Goal: Task Accomplishment & Management: Use online tool/utility

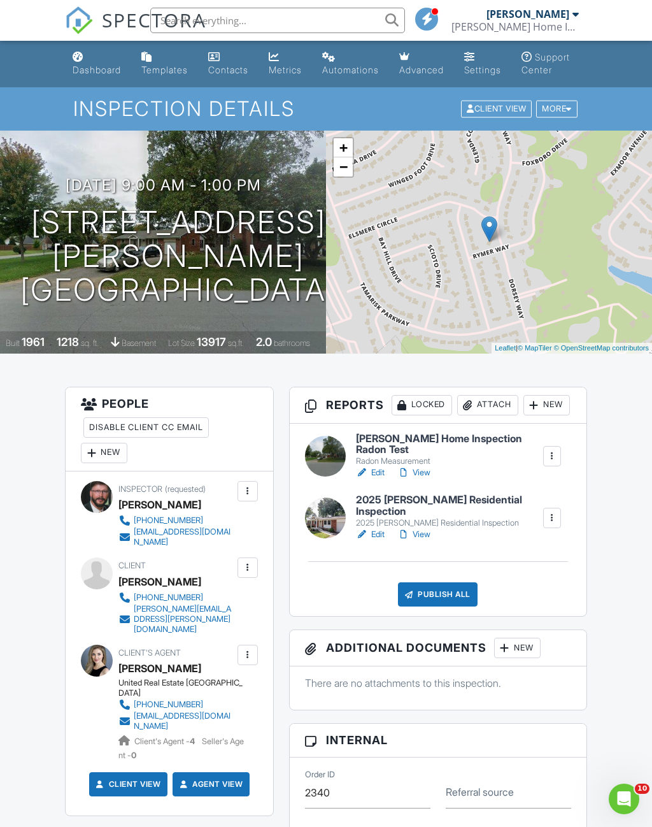
click at [383, 541] on link "Edit" at bounding box center [370, 534] width 29 height 13
click at [431, 541] on link "View" at bounding box center [413, 534] width 33 height 13
click at [383, 541] on link "Edit" at bounding box center [370, 534] width 29 height 13
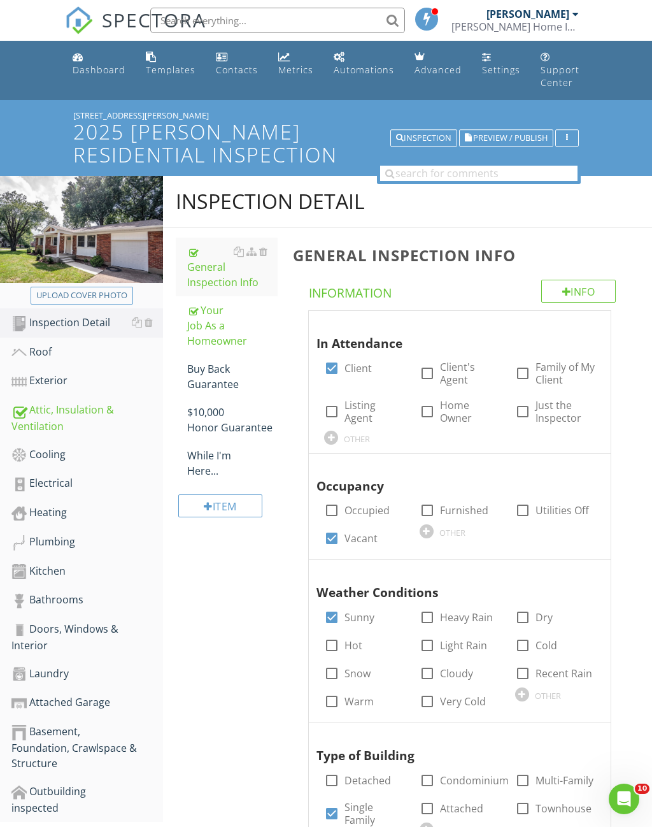
click at [46, 373] on div "Exterior" at bounding box center [87, 381] width 152 height 17
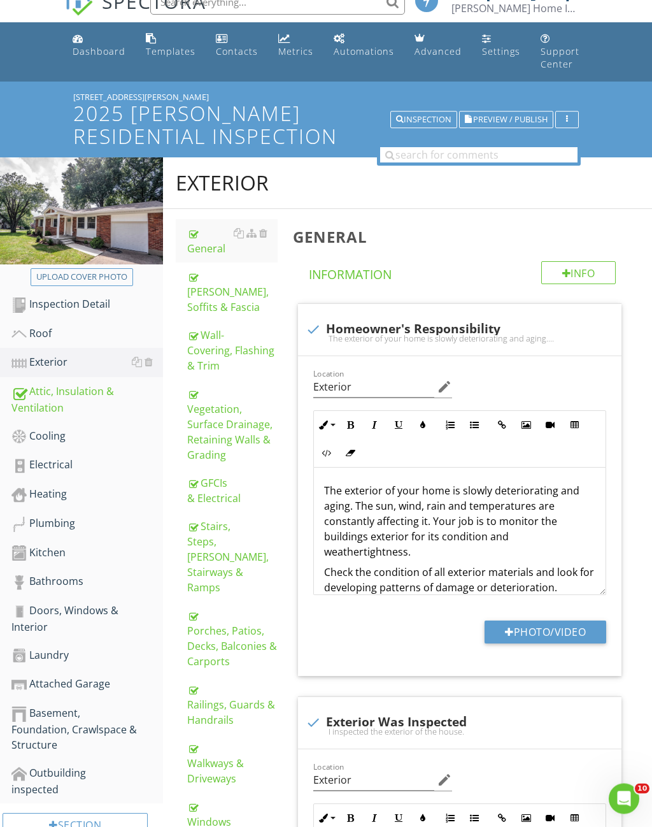
scroll to position [18, 0]
click at [53, 325] on div "Roof" at bounding box center [87, 333] width 152 height 17
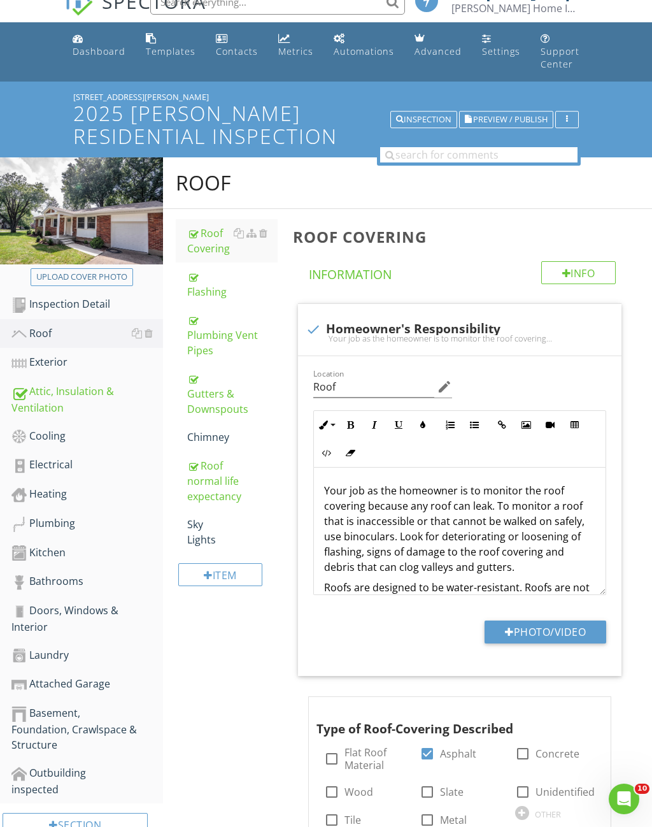
click at [222, 388] on div "Gutters & Downspouts" at bounding box center [232, 394] width 90 height 46
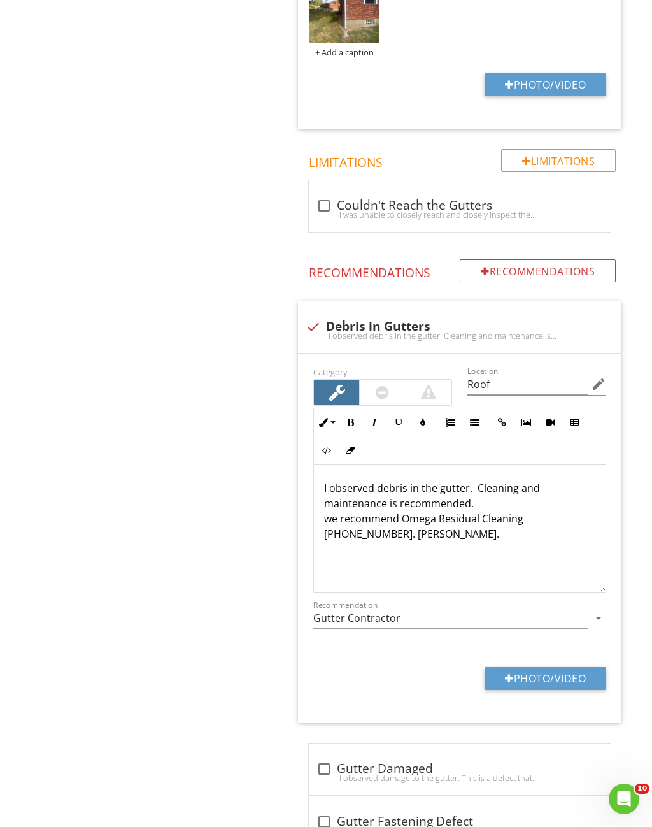
scroll to position [1633, 0]
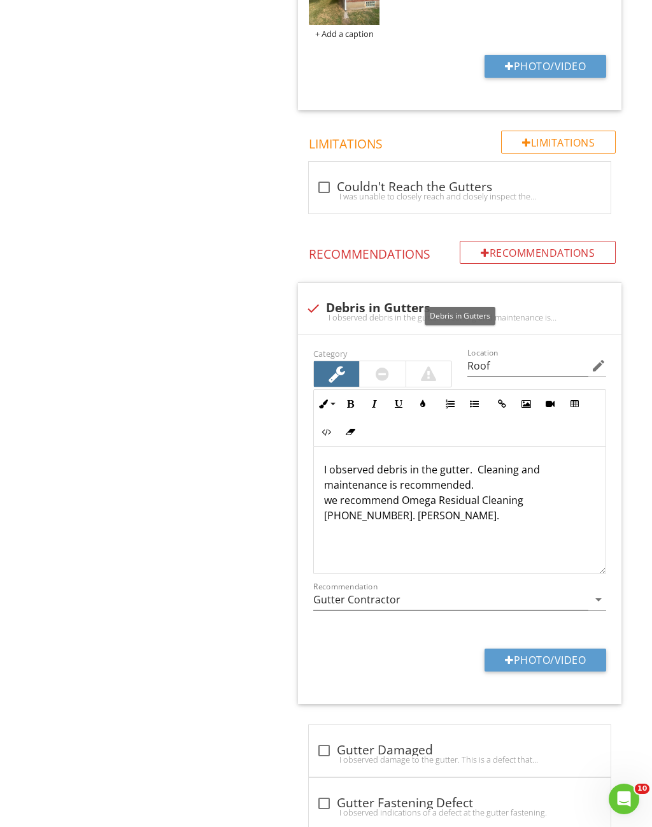
click at [306, 297] on div at bounding box center [314, 308] width 22 height 22
checkbox input "true"
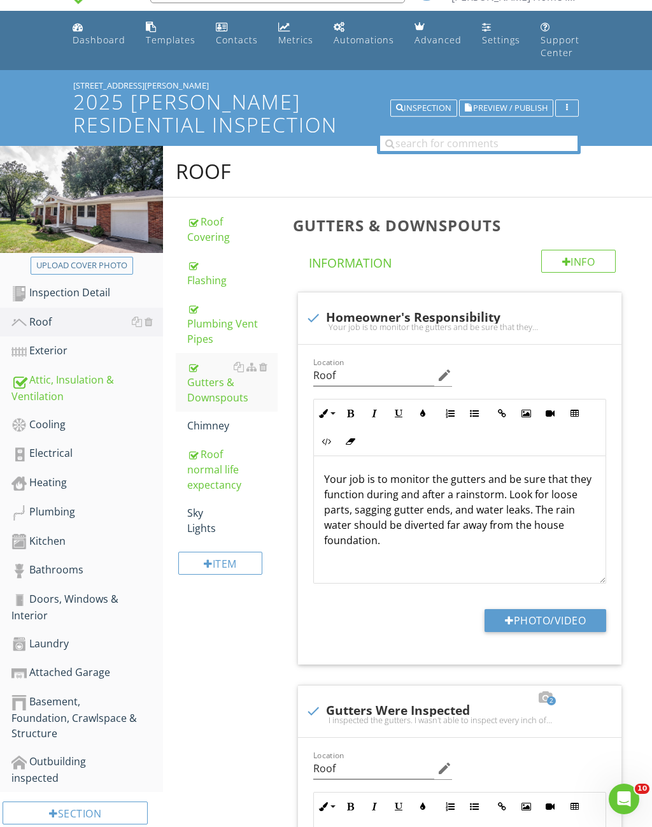
scroll to position [0, 0]
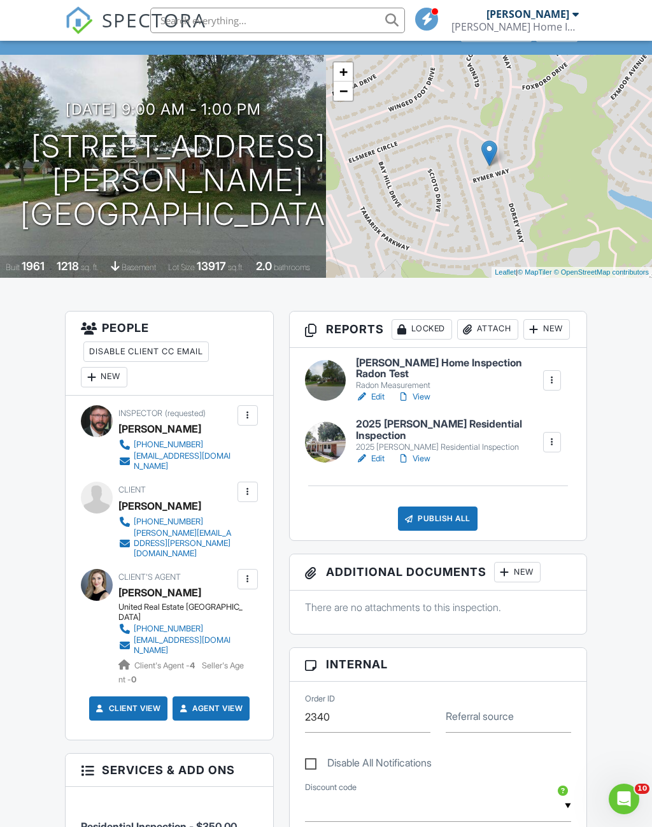
scroll to position [73, 0]
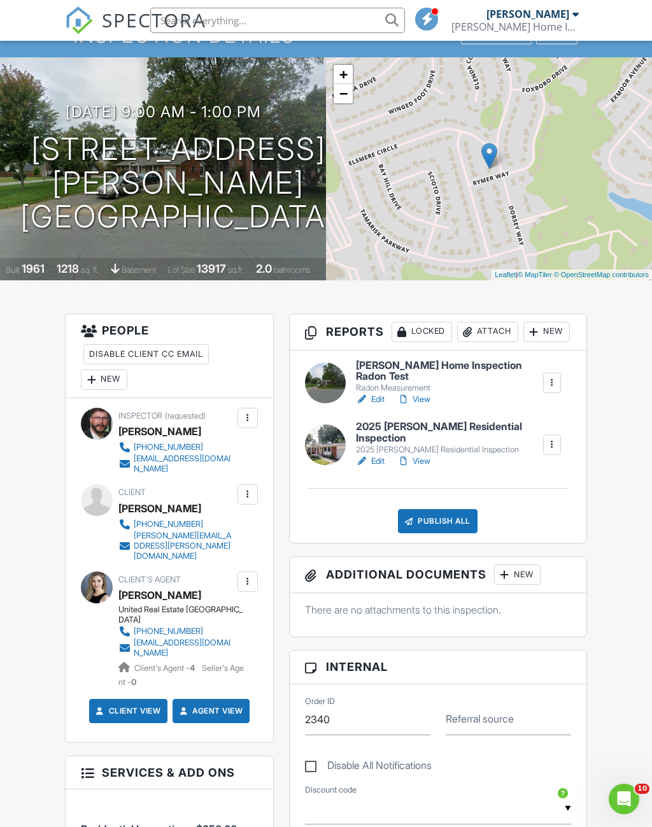
click at [428, 406] on link "View" at bounding box center [413, 399] width 33 height 13
click at [422, 467] on link "View" at bounding box center [413, 461] width 33 height 13
click at [385, 406] on link "Edit" at bounding box center [370, 399] width 29 height 13
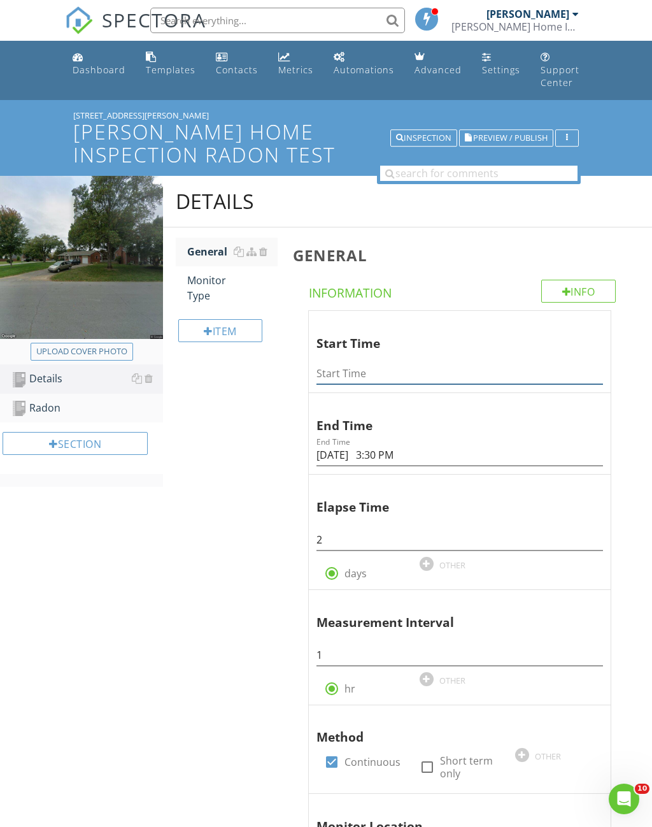
click at [370, 363] on input "Start Time" at bounding box center [460, 373] width 287 height 21
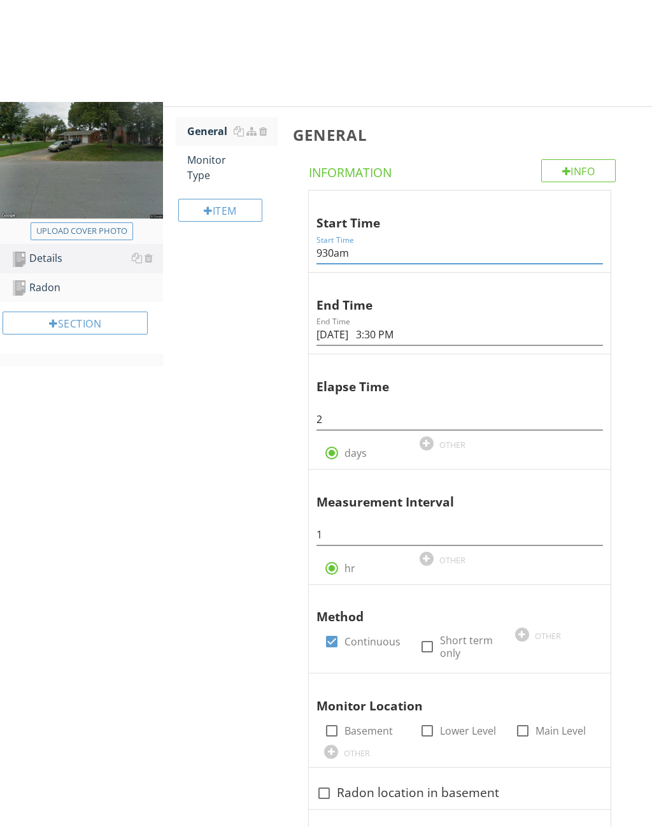
scroll to position [224, 0]
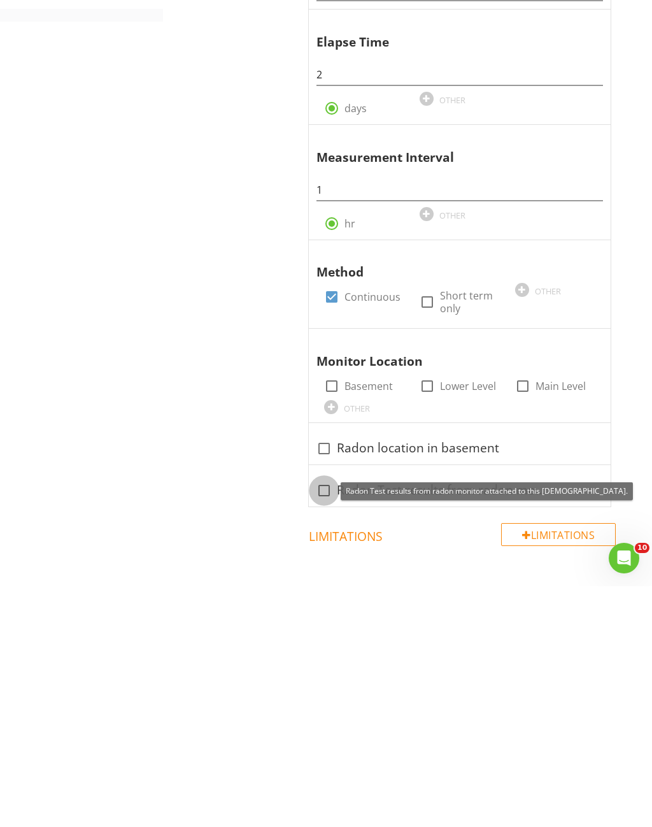
type input "930am"
click at [325, 720] on div at bounding box center [324, 731] width 22 height 22
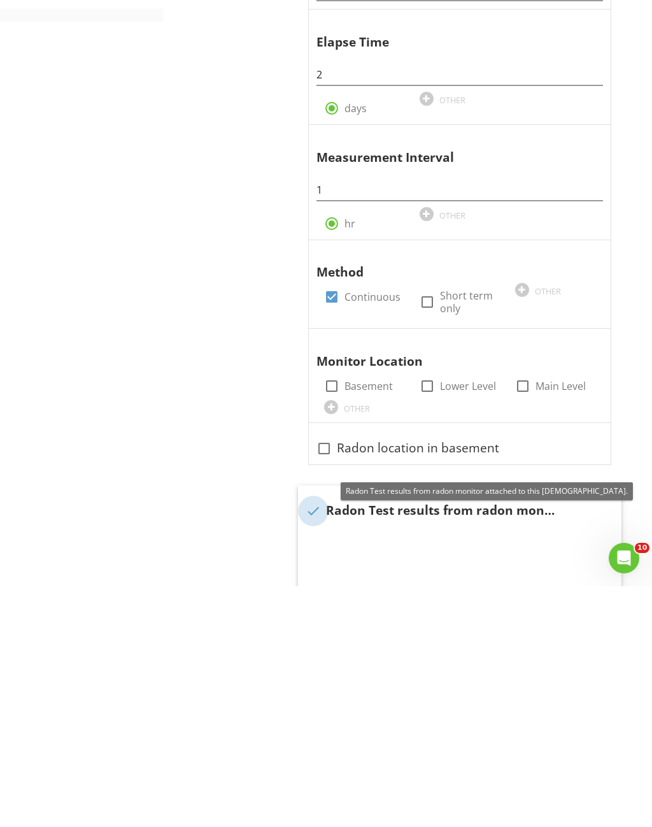
scroll to position [465, 0]
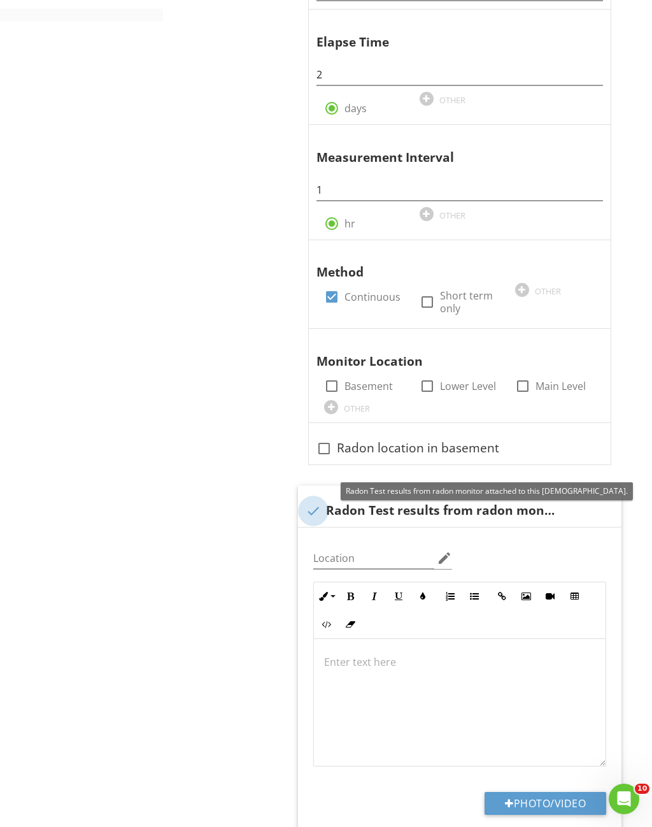
click at [313, 500] on div at bounding box center [314, 511] width 22 height 22
checkbox input "true"
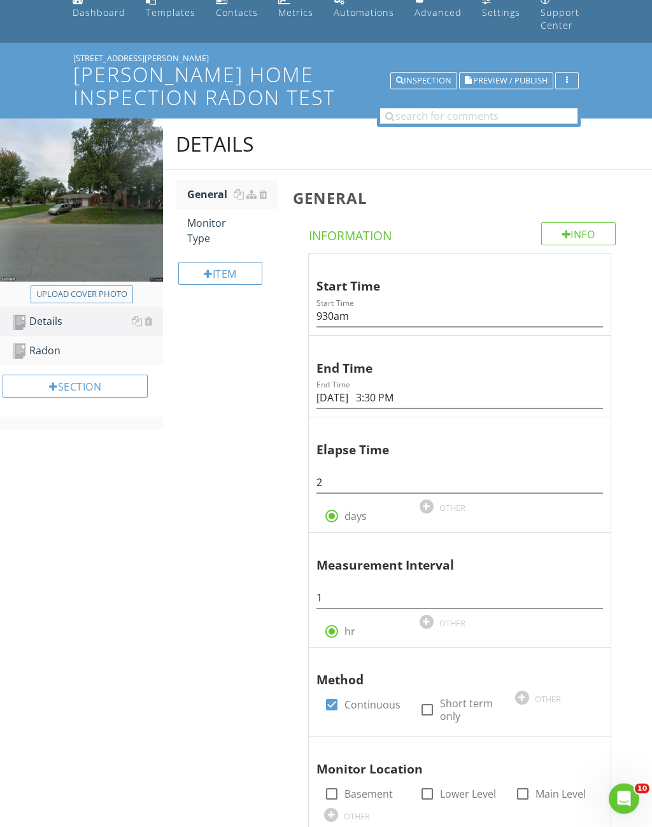
scroll to position [0, 0]
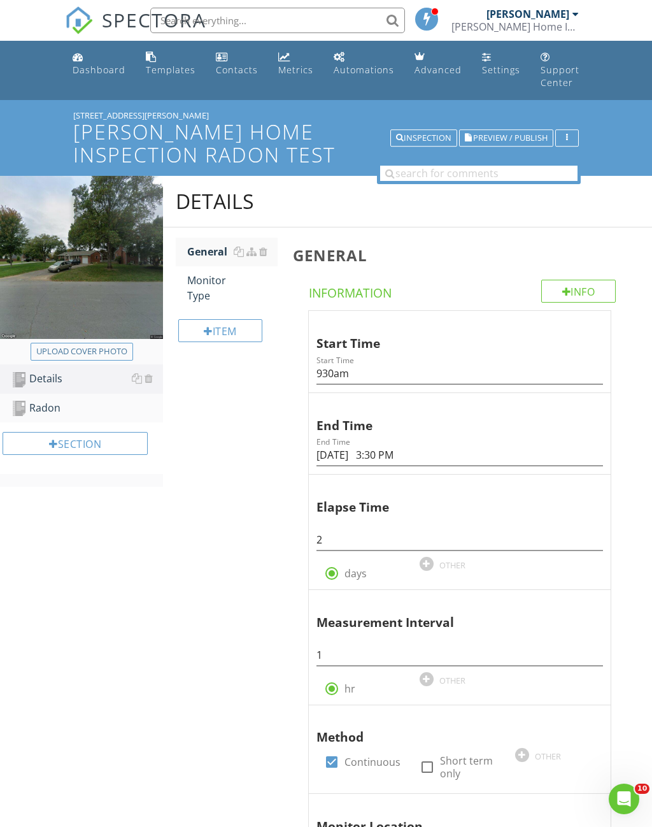
click at [57, 400] on div "Radon" at bounding box center [87, 408] width 152 height 17
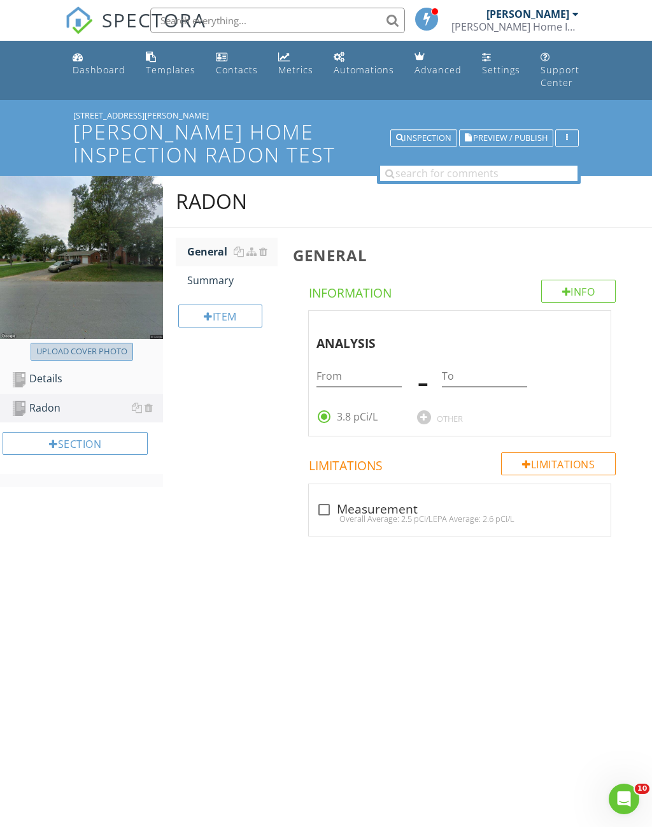
click at [106, 345] on div "Upload cover photo" at bounding box center [81, 351] width 91 height 13
type input "C:\fakepath\IMG_9090.jpeg"
